Goal: Task Accomplishment & Management: Manage account settings

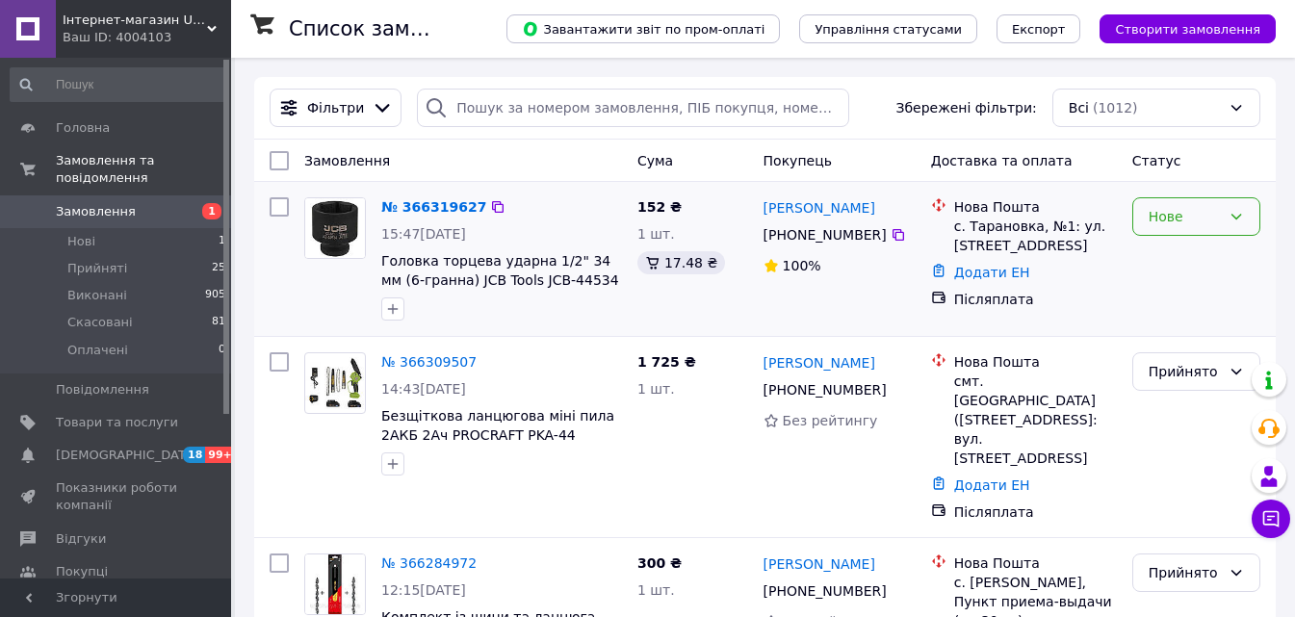
click at [1234, 217] on icon at bounding box center [1236, 217] width 11 height 6
click at [1149, 264] on li "Прийнято" at bounding box center [1196, 259] width 126 height 35
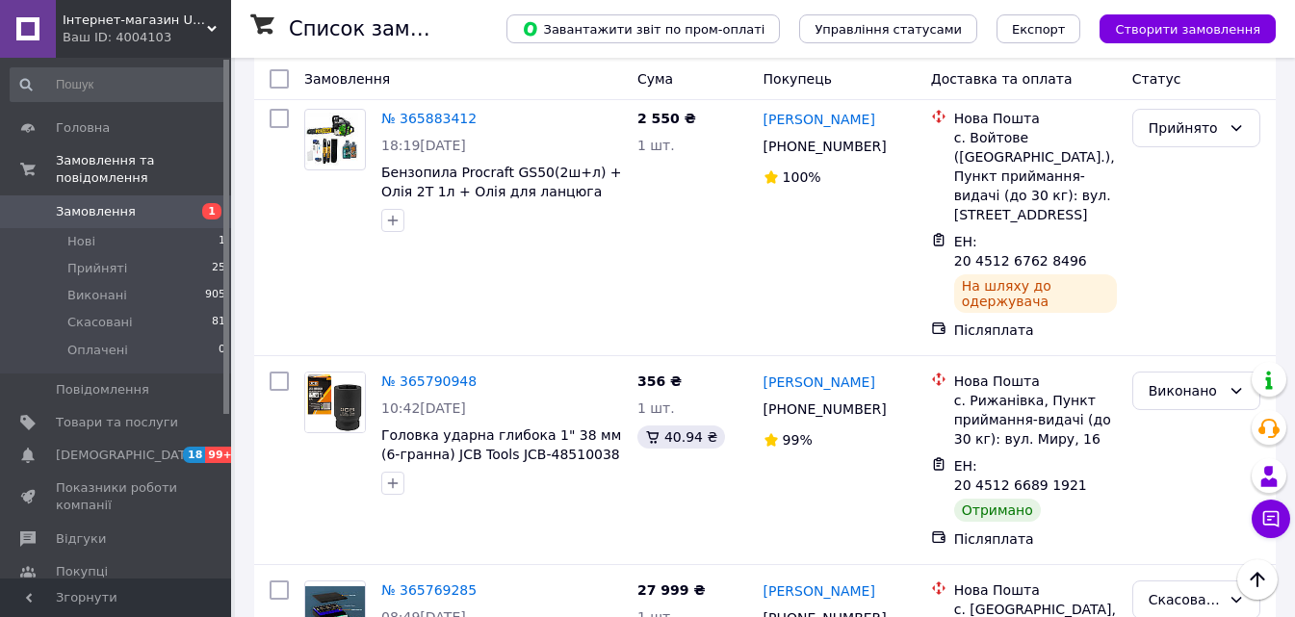
scroll to position [3514, 0]
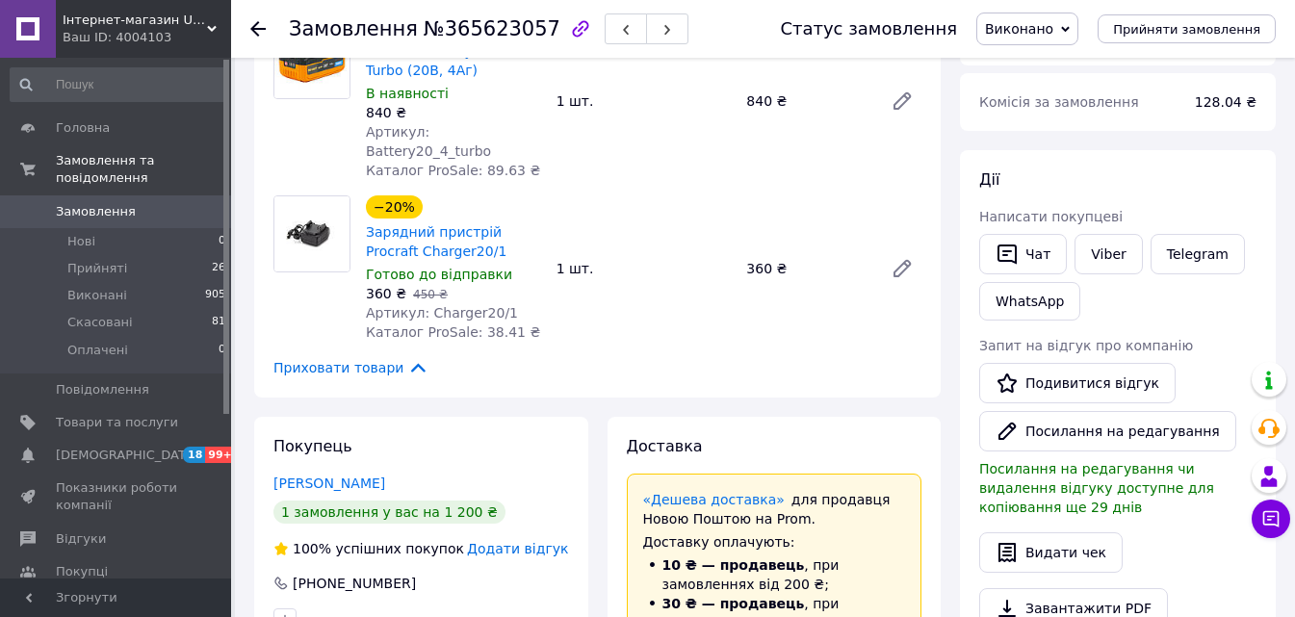
scroll to position [96, 0]
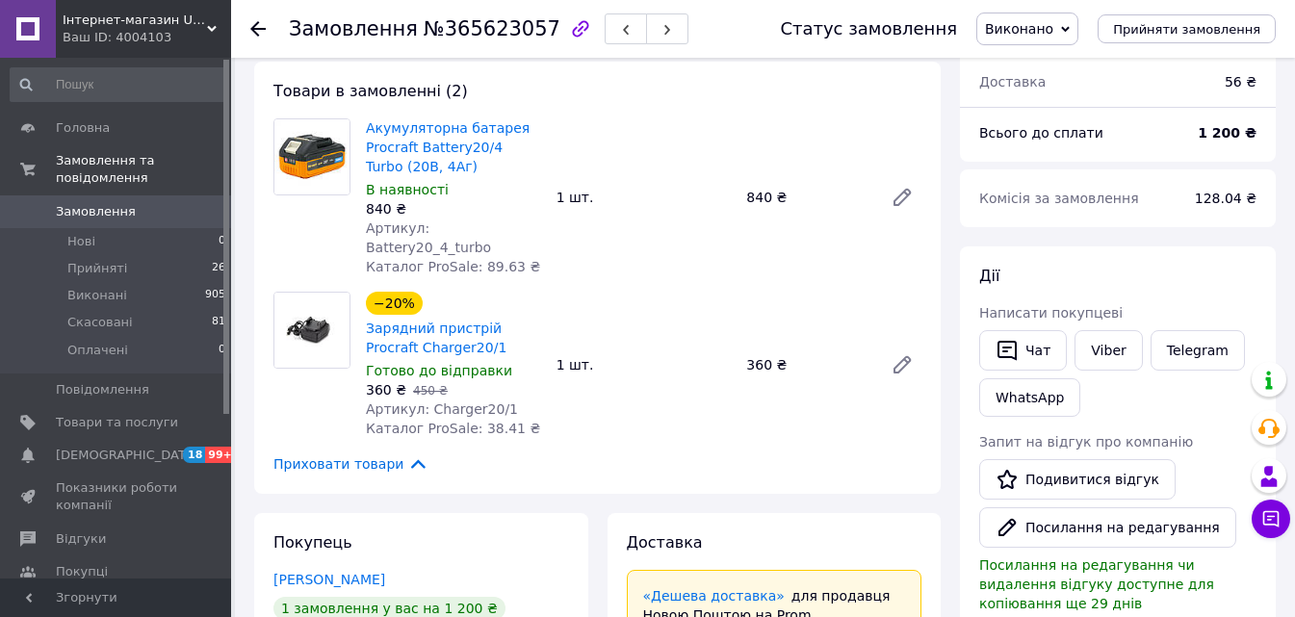
click at [261, 28] on use at bounding box center [257, 28] width 15 height 15
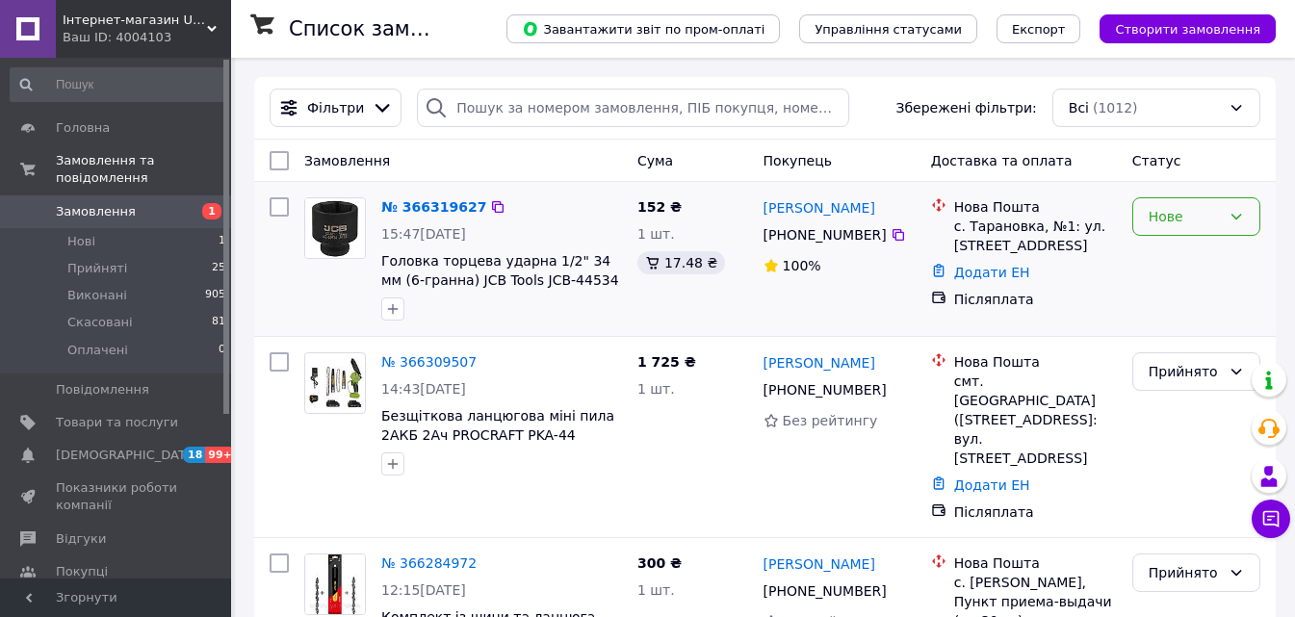
click at [1240, 218] on icon at bounding box center [1235, 216] width 15 height 15
click at [1184, 258] on li "Прийнято" at bounding box center [1196, 259] width 126 height 35
